Goal: Information Seeking & Learning: Find contact information

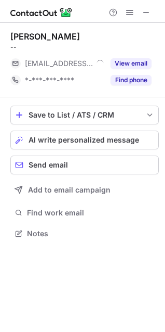
scroll to position [226, 165]
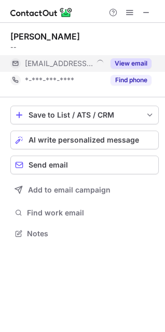
click at [123, 62] on button "View email" at bounding box center [131, 63] width 41 height 10
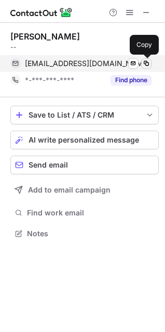
click at [144, 63] on span at bounding box center [147, 63] width 8 height 8
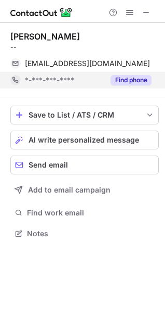
click at [137, 82] on button "Find phone" at bounding box center [131, 80] width 41 height 10
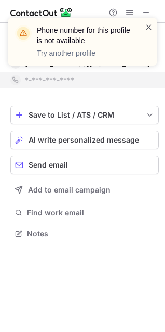
click at [151, 25] on span at bounding box center [149, 27] width 8 height 10
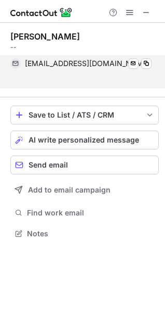
scroll to position [210, 165]
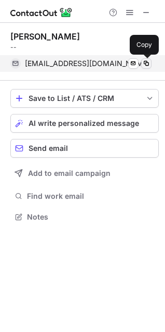
click at [147, 65] on span at bounding box center [147, 63] width 8 height 8
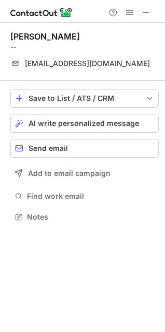
click at [147, 41] on div "PANKAJ KUMAR" at bounding box center [84, 36] width 149 height 10
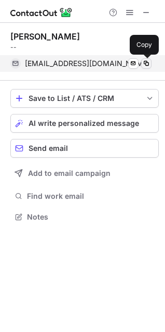
click at [144, 63] on span at bounding box center [147, 63] width 8 height 8
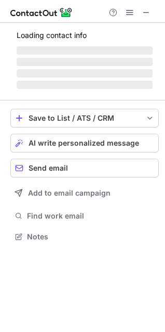
scroll to position [243, 165]
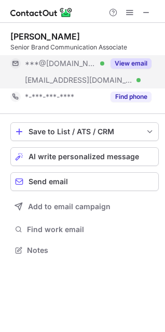
click at [130, 69] on div "View email" at bounding box center [128, 63] width 47 height 17
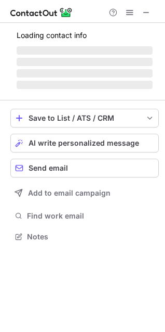
scroll to position [226, 165]
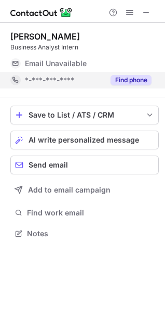
click at [130, 80] on button "Find phone" at bounding box center [131, 80] width 41 height 10
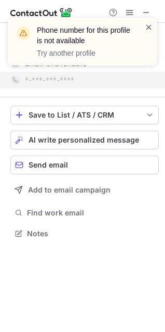
click at [152, 26] on span at bounding box center [149, 27] width 8 height 10
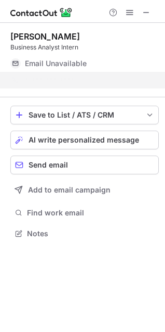
click at [146, 10] on div "Phone number for this profile is not available Try another profile" at bounding box center [82, 45] width 167 height 77
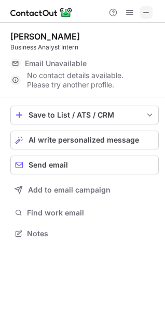
click at [143, 14] on span at bounding box center [147, 12] width 8 height 8
click at [145, 10] on span at bounding box center [147, 12] width 8 height 8
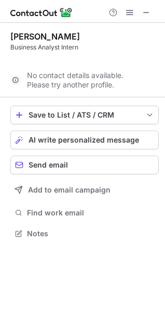
scroll to position [210, 165]
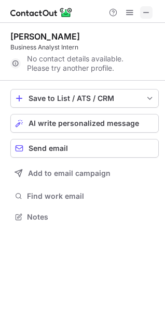
click at [143, 8] on span at bounding box center [147, 12] width 8 height 8
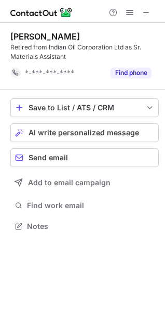
scroll to position [219, 165]
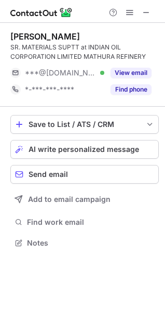
scroll to position [236, 165]
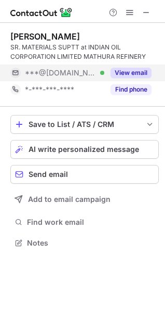
click at [140, 73] on button "View email" at bounding box center [131, 73] width 41 height 10
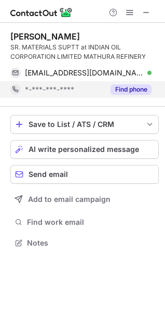
click at [118, 87] on button "Find phone" at bounding box center [131, 89] width 41 height 10
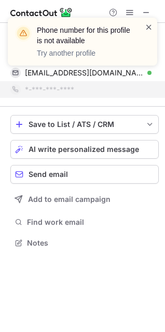
click at [149, 24] on span at bounding box center [149, 27] width 8 height 10
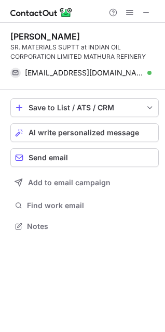
scroll to position [219, 165]
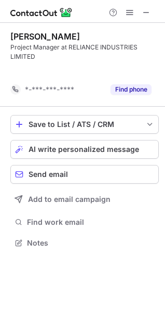
scroll to position [219, 165]
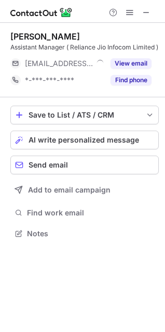
scroll to position [236, 165]
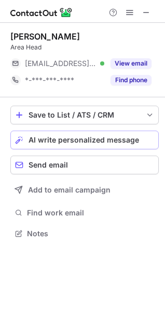
scroll to position [226, 165]
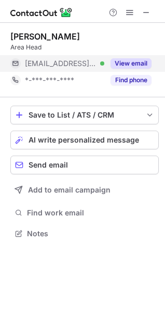
click at [126, 61] on button "View email" at bounding box center [131, 63] width 41 height 10
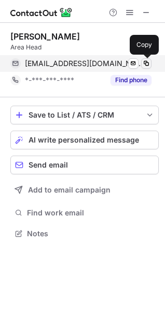
click at [146, 59] on button at bounding box center [147, 63] width 10 height 10
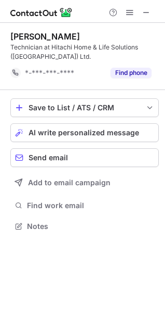
scroll to position [219, 165]
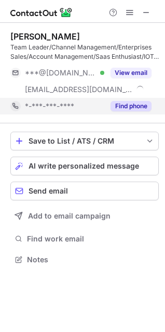
scroll to position [252, 165]
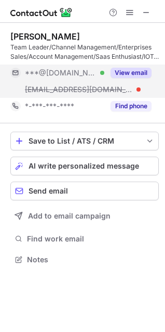
click at [126, 70] on button "View email" at bounding box center [131, 73] width 41 height 10
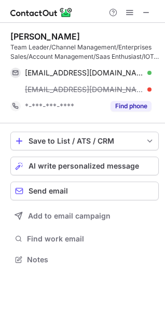
click at [131, 114] on div "Vikas Kumar Yadav Team Leader/Channel Management/Enterprises Sales/Account Mana…" at bounding box center [84, 73] width 149 height 100
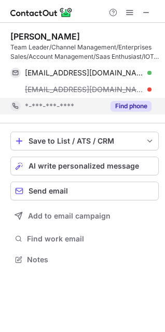
click at [126, 109] on button "Find phone" at bounding box center [131, 106] width 41 height 10
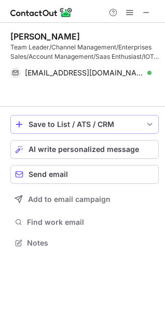
scroll to position [219, 165]
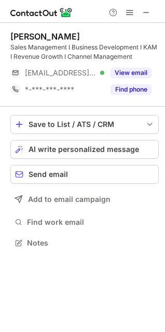
scroll to position [236, 165]
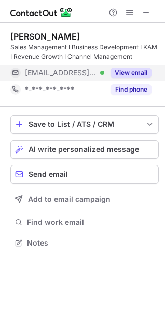
click at [119, 70] on button "View email" at bounding box center [131, 73] width 41 height 10
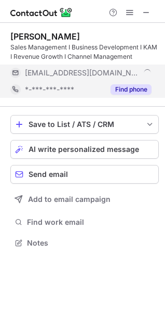
click at [119, 90] on button "Find phone" at bounding box center [131, 89] width 41 height 10
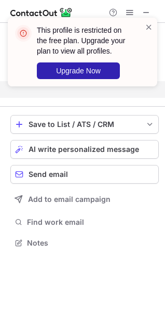
scroll to position [219, 165]
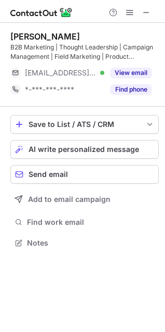
scroll to position [236, 165]
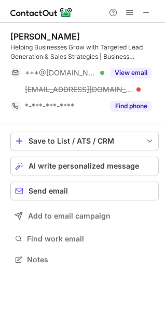
scroll to position [252, 165]
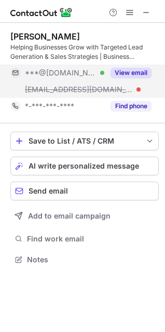
click at [129, 69] on button "View email" at bounding box center [131, 73] width 41 height 10
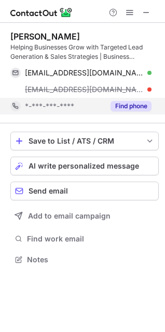
click at [137, 110] on button "Find phone" at bounding box center [131, 106] width 41 height 10
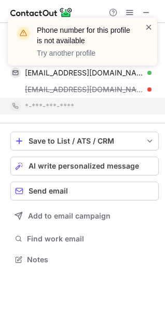
click at [153, 28] on span at bounding box center [149, 27] width 8 height 10
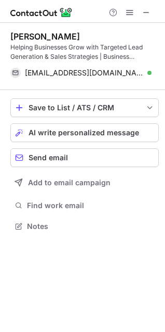
scroll to position [219, 165]
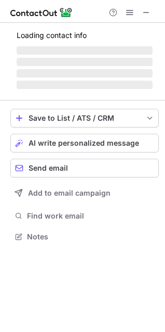
scroll to position [236, 165]
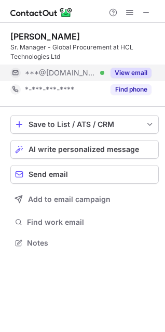
click at [145, 75] on button "View email" at bounding box center [131, 73] width 41 height 10
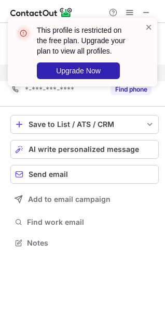
click at [135, 89] on div "This profile is restricted on the free plan. Upgrade your plan to view all prof…" at bounding box center [82, 56] width 167 height 98
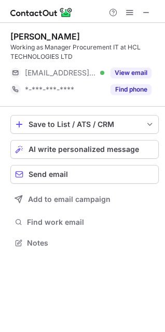
scroll to position [236, 165]
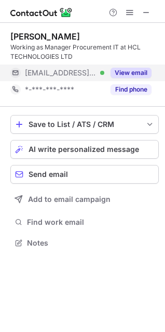
click at [120, 71] on button "View email" at bounding box center [131, 73] width 41 height 10
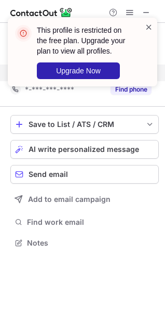
click at [148, 29] on span at bounding box center [149, 27] width 8 height 10
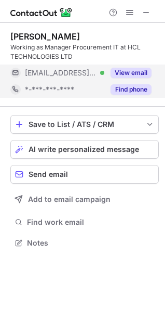
click at [142, 87] on button "Find phone" at bounding box center [131, 89] width 41 height 10
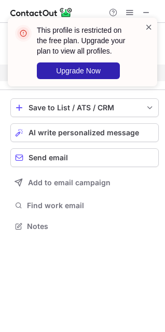
scroll to position [219, 165]
click at [150, 28] on span at bounding box center [149, 27] width 8 height 10
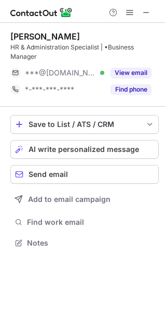
scroll to position [236, 165]
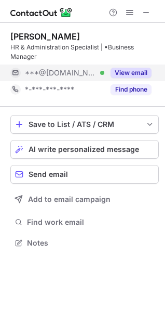
click at [121, 74] on button "View email" at bounding box center [131, 73] width 41 height 10
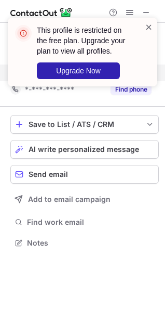
click at [150, 26] on span at bounding box center [149, 27] width 8 height 10
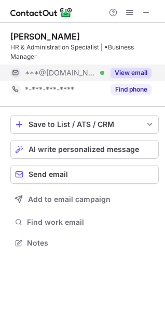
click at [129, 91] on button "Find phone" at bounding box center [131, 89] width 41 height 10
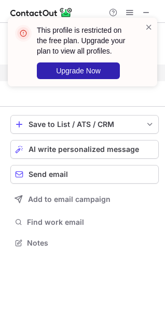
scroll to position [219, 165]
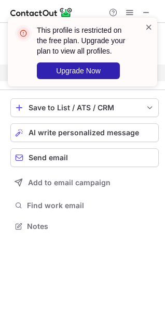
click at [148, 30] on span at bounding box center [149, 27] width 8 height 10
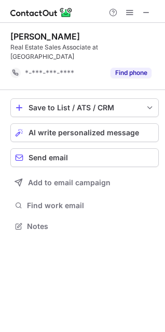
scroll to position [210, 165]
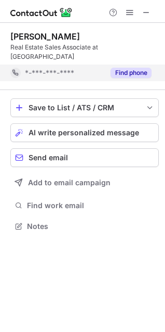
click at [131, 68] on button "Find phone" at bounding box center [131, 73] width 41 height 10
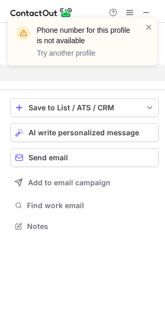
scroll to position [193, 165]
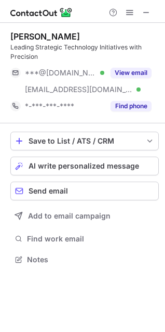
scroll to position [252, 165]
